Goal: Task Accomplishment & Management: Complete application form

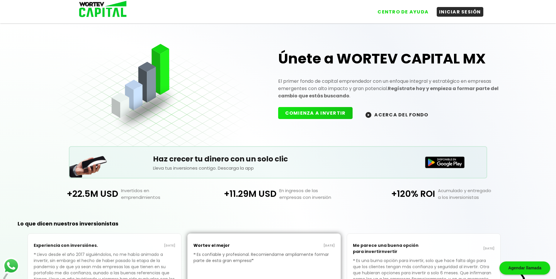
click at [293, 113] on button "COMIENZA A INVERTIR" at bounding box center [315, 113] width 75 height 12
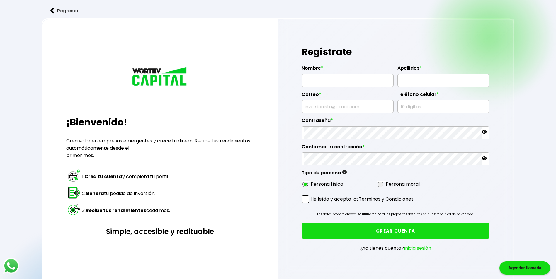
click at [313, 83] on input "text" at bounding box center [347, 80] width 87 height 12
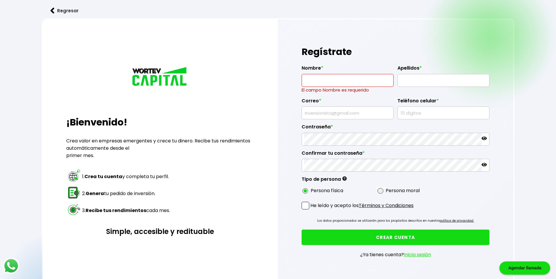
click at [278, 129] on div "Regístrate Nombre * El campo Nombre es requerido Apellidos * Correo * Teléfono …" at bounding box center [395, 155] width 235 height 272
click at [328, 86] on input "text" at bounding box center [347, 80] width 87 height 12
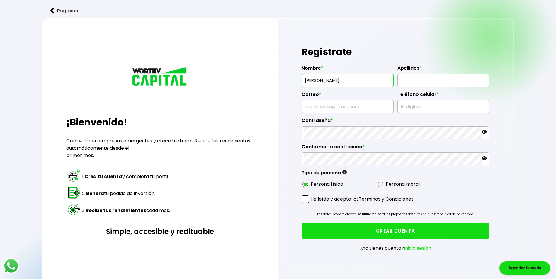
type input "[PERSON_NAME]"
click at [442, 81] on input "text" at bounding box center [443, 80] width 87 height 12
type input "[PERSON_NAME]"
click at [368, 99] on label "Correo *" at bounding box center [347, 96] width 92 height 9
click at [360, 104] on input "text" at bounding box center [347, 106] width 87 height 12
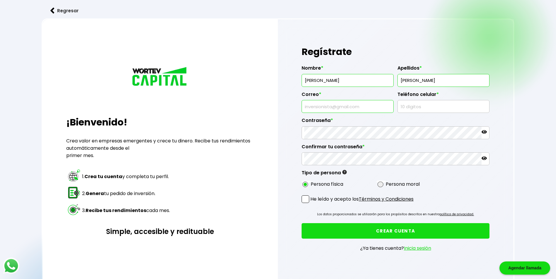
type input "[EMAIL_ADDRESS][DOMAIN_NAME]"
type input "9911047469"
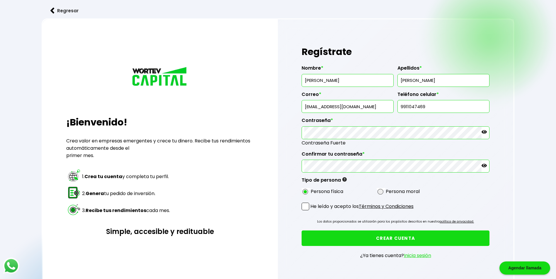
click at [301, 231] on button "CREAR CUENTA" at bounding box center [395, 239] width 188 height 16
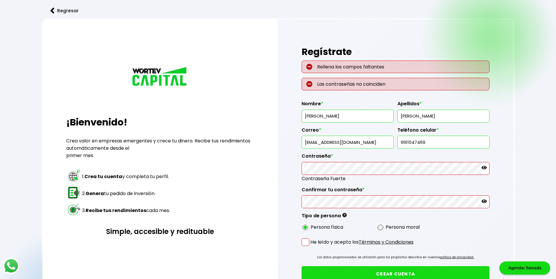
click at [333, 68] on p "Rellena los campos faltantes" at bounding box center [395, 67] width 188 height 13
click at [292, 91] on div "Regístrate Rellena los campos faltantes Las contraseñas no coinciden Nombre * […" at bounding box center [395, 173] width 235 height 309
click at [326, 68] on p "Rellena los campos faltantes" at bounding box center [395, 67] width 188 height 13
drag, startPoint x: 404, startPoint y: 79, endPoint x: 343, endPoint y: 91, distance: 62.4
click at [343, 91] on form "Rellena los campos faltantes Las contraseñas no coinciden Nombre * [PERSON_NAME…" at bounding box center [395, 183] width 188 height 244
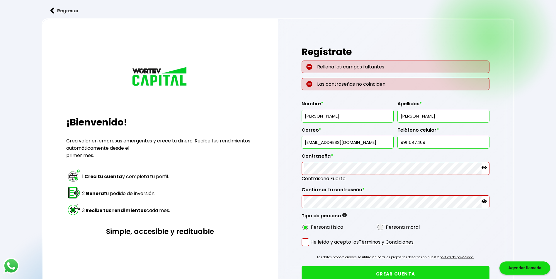
drag, startPoint x: 343, startPoint y: 91, endPoint x: 339, endPoint y: 103, distance: 12.7
click at [339, 103] on label "Nombre *" at bounding box center [347, 105] width 92 height 9
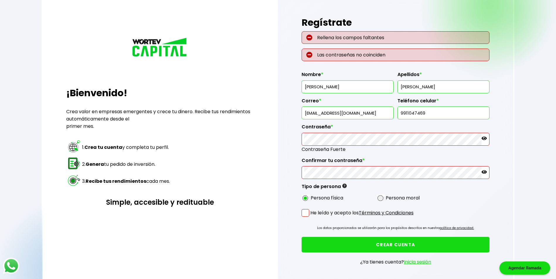
click at [484, 173] on icon at bounding box center [483, 172] width 5 height 5
click at [483, 139] on icon at bounding box center [483, 139] width 5 height 4
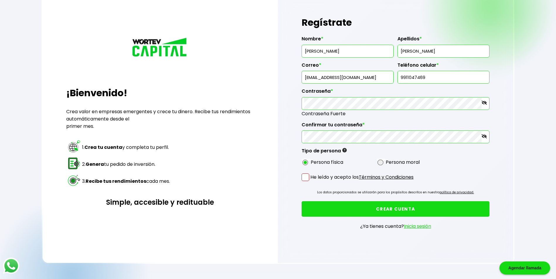
click at [337, 205] on button "CREAR CUENTA" at bounding box center [395, 209] width 188 height 16
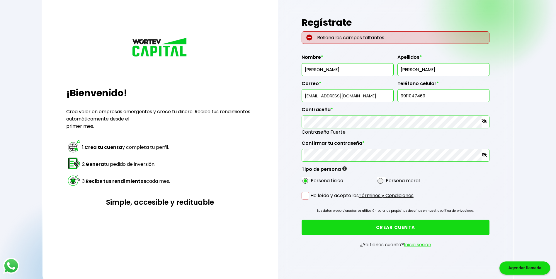
click at [308, 197] on span at bounding box center [305, 196] width 8 height 8
click at [311, 200] on input "He leído y acepto los Términos y Condiciones" at bounding box center [311, 200] width 0 height 0
click at [346, 228] on button "CREAR CUENTA" at bounding box center [395, 228] width 188 height 16
